Goal: Task Accomplishment & Management: Use online tool/utility

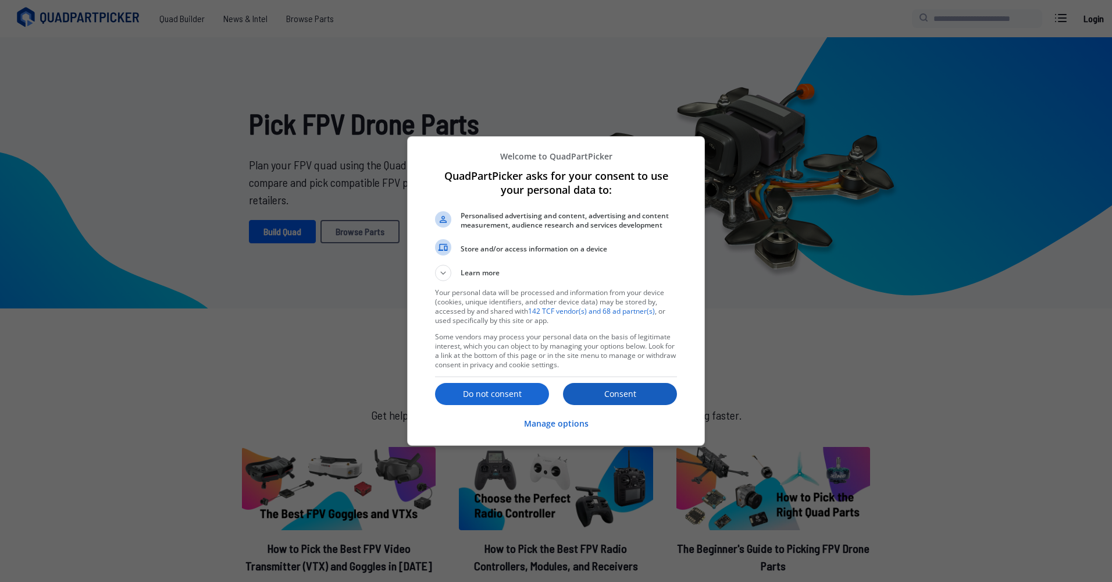
click at [582, 400] on p "Consent" at bounding box center [620, 394] width 114 height 12
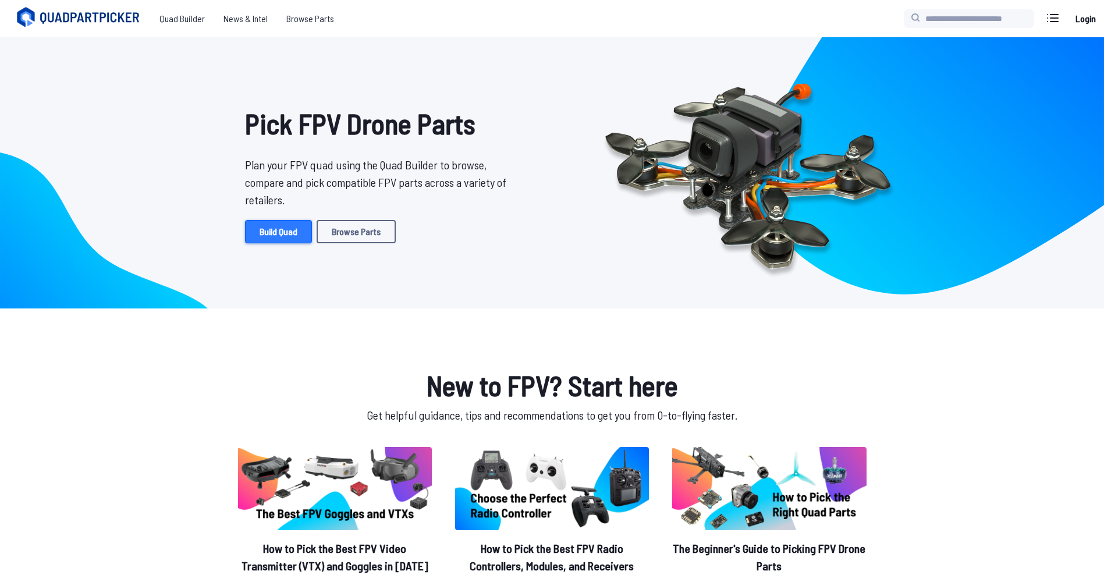
click at [287, 225] on link "Build Quad" at bounding box center [278, 231] width 67 height 23
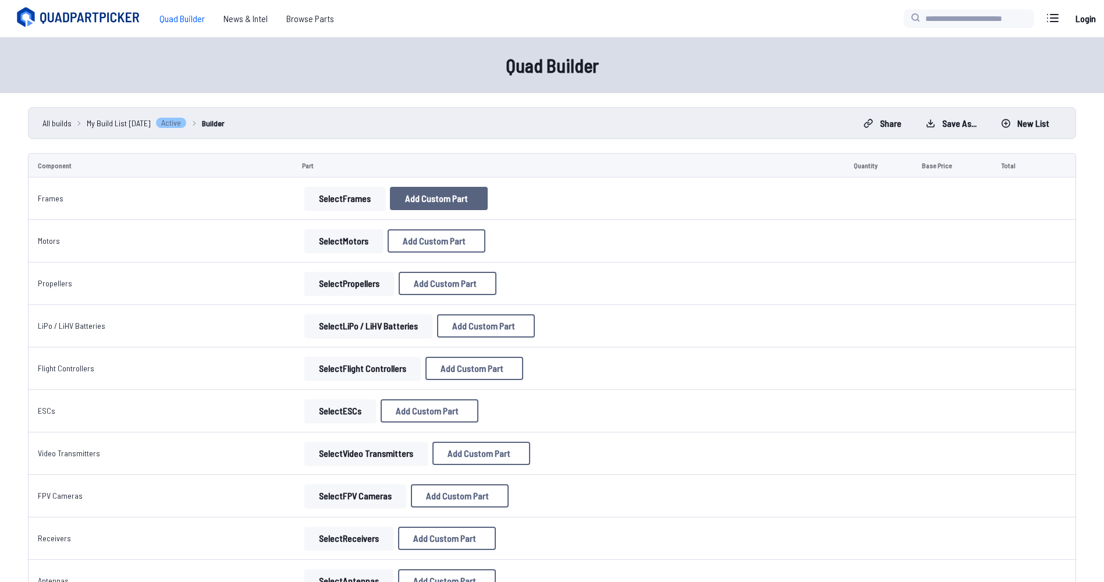
click at [408, 204] on button "Add Custom Part" at bounding box center [439, 198] width 98 height 23
select select "**********"
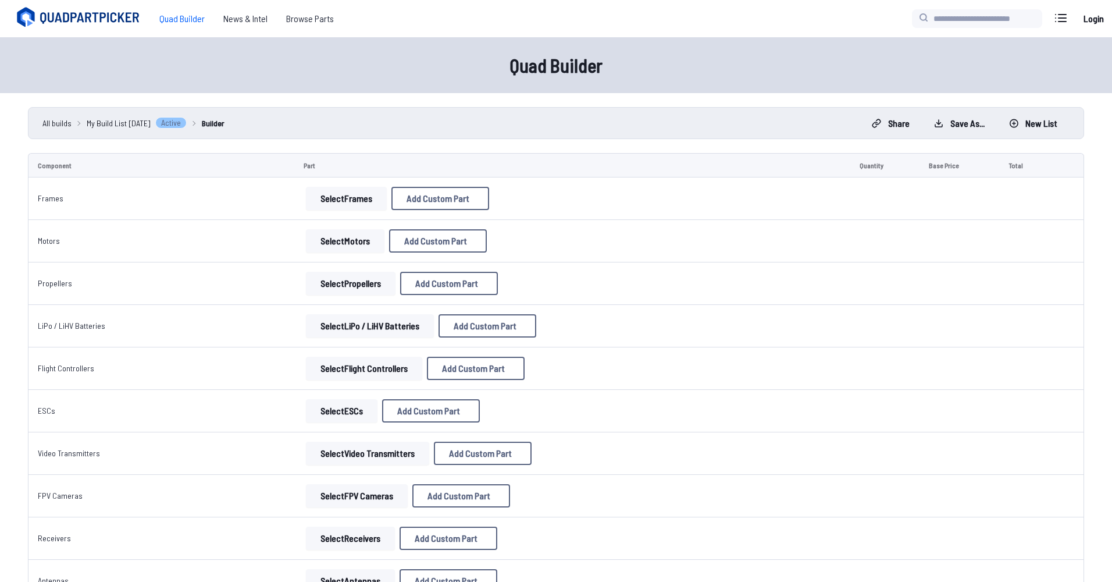
click at [680, 126] on button at bounding box center [666, 134] width 29 height 17
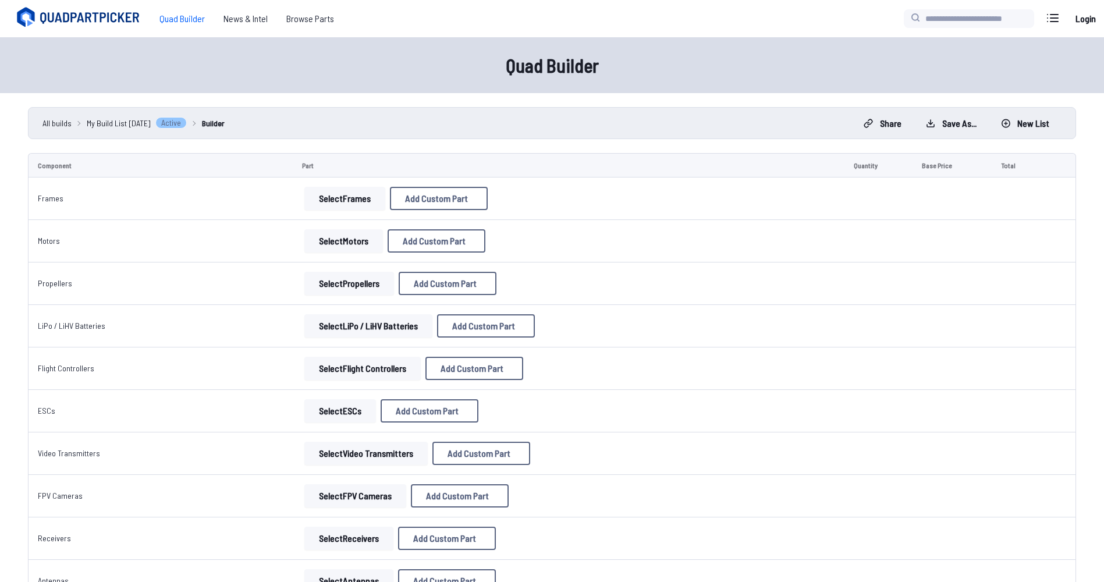
click at [324, 197] on button "Select Frames" at bounding box center [344, 198] width 81 height 23
click at [338, 194] on button "Select Frames" at bounding box center [344, 198] width 81 height 23
